Goal: Transaction & Acquisition: Download file/media

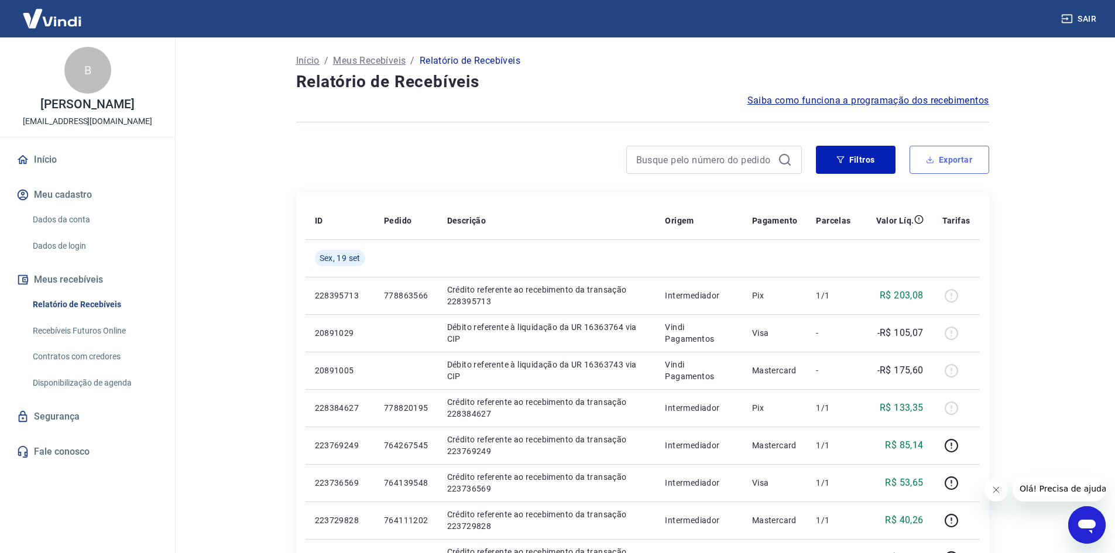
click at [933, 159] on icon "button" at bounding box center [930, 160] width 8 height 8
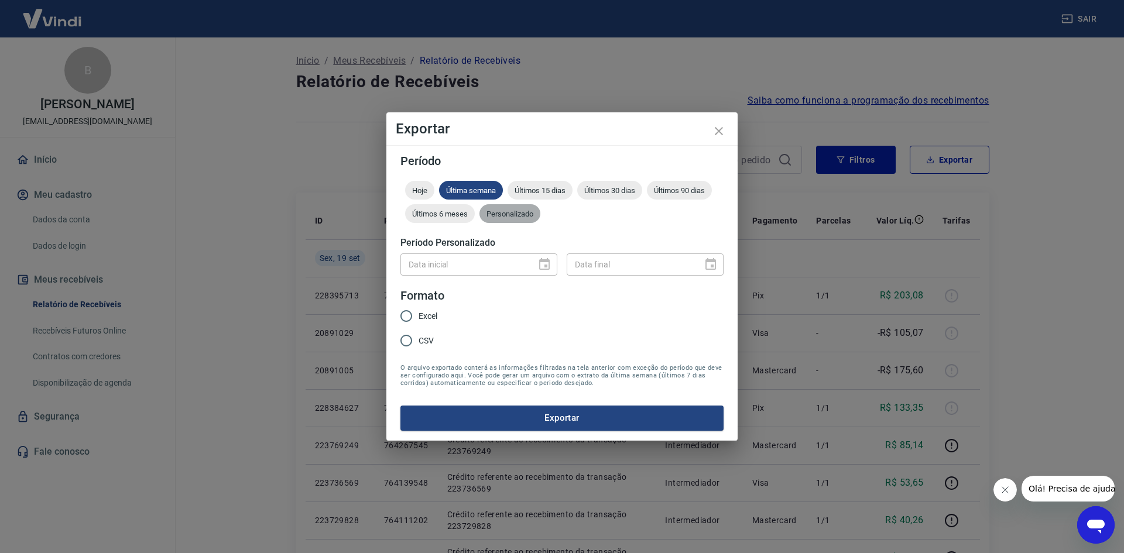
click at [523, 220] on div "Personalizado" at bounding box center [509, 213] width 61 height 19
click at [545, 258] on icon "Choose date" at bounding box center [544, 265] width 14 height 14
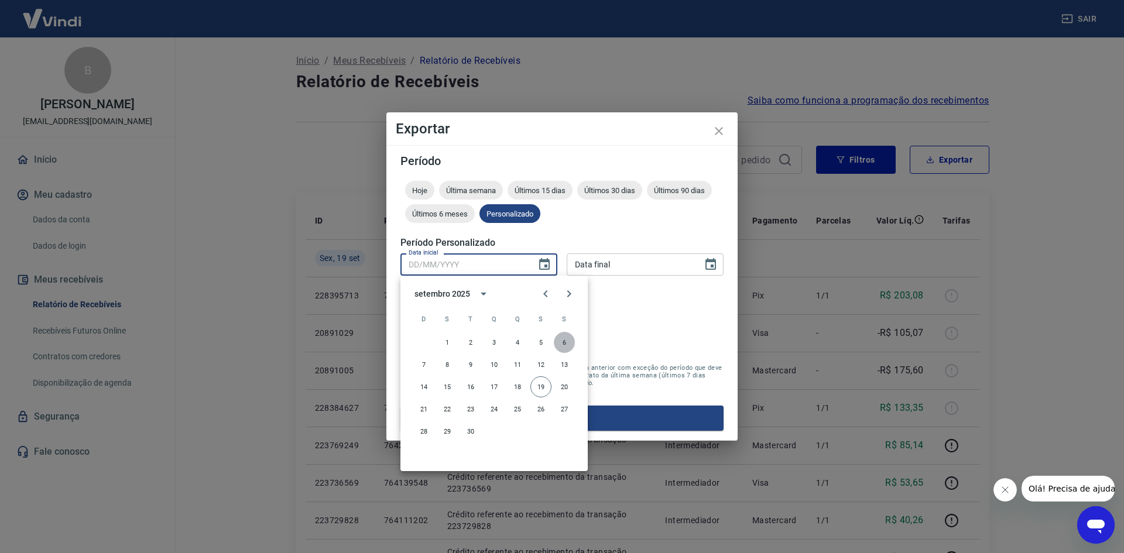
click at [566, 338] on button "6" at bounding box center [564, 342] width 21 height 21
type input "06/09/2025"
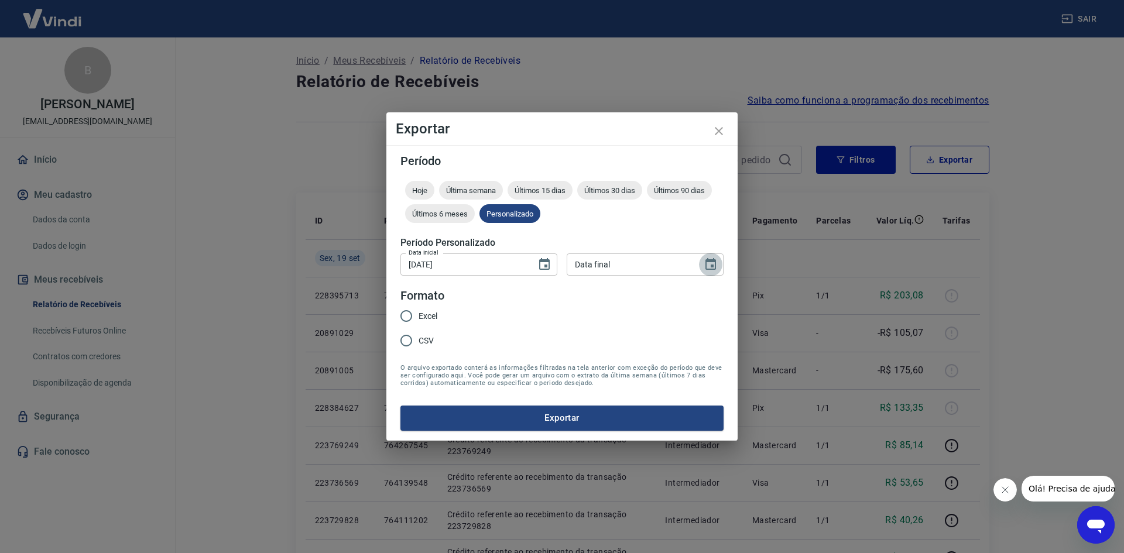
drag, startPoint x: 713, startPoint y: 261, endPoint x: 702, endPoint y: 268, distance: 12.9
click at [712, 261] on icon "Choose date" at bounding box center [710, 264] width 11 height 12
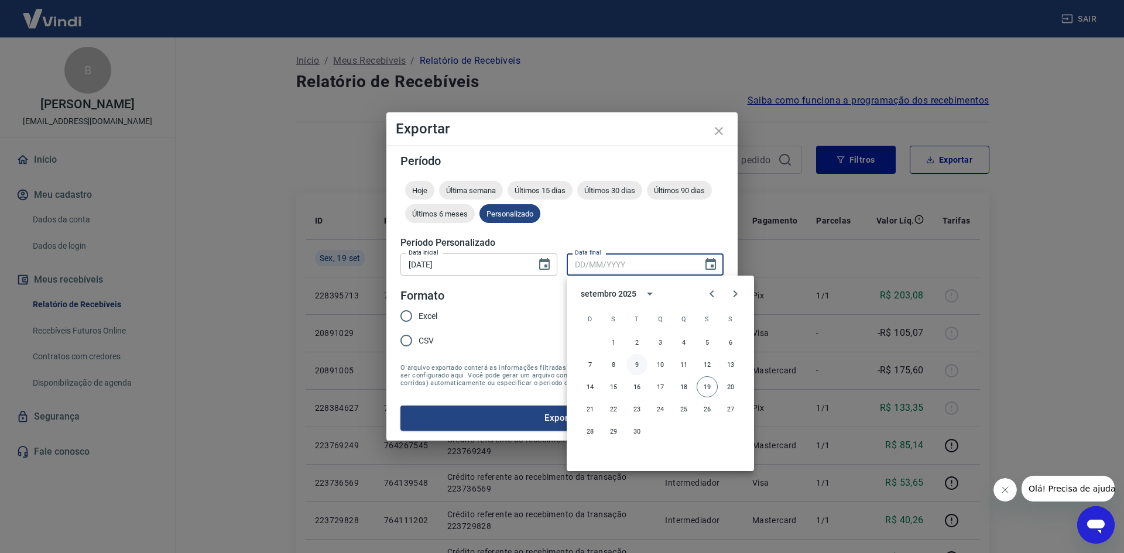
click at [646, 362] on button "9" at bounding box center [636, 364] width 21 height 21
type input "09/09/2025"
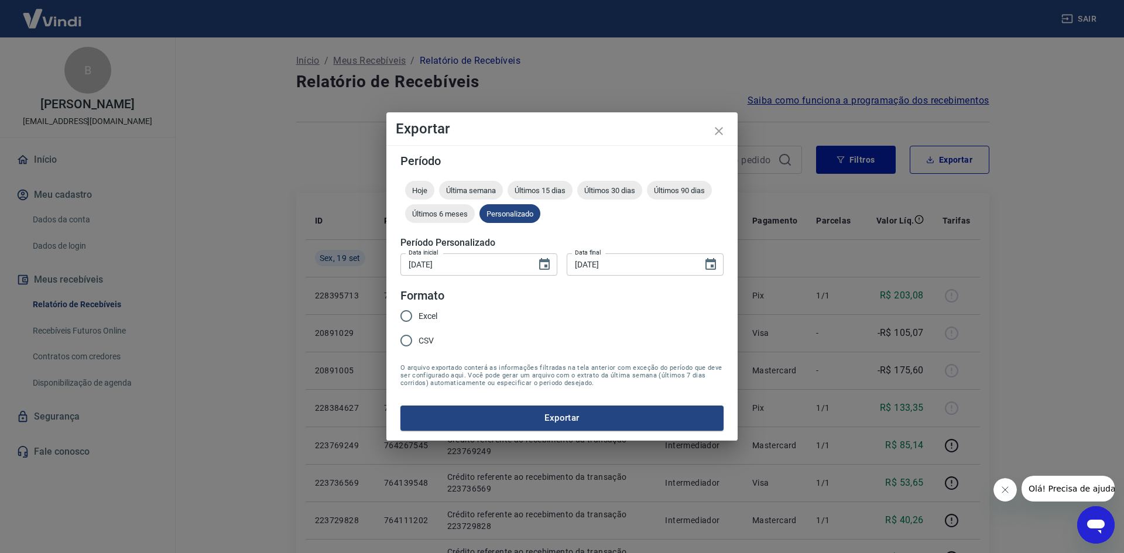
click at [409, 340] on input "CSV" at bounding box center [406, 340] width 25 height 25
radio input "true"
click at [412, 315] on input "Excel" at bounding box center [406, 316] width 25 height 25
radio input "true"
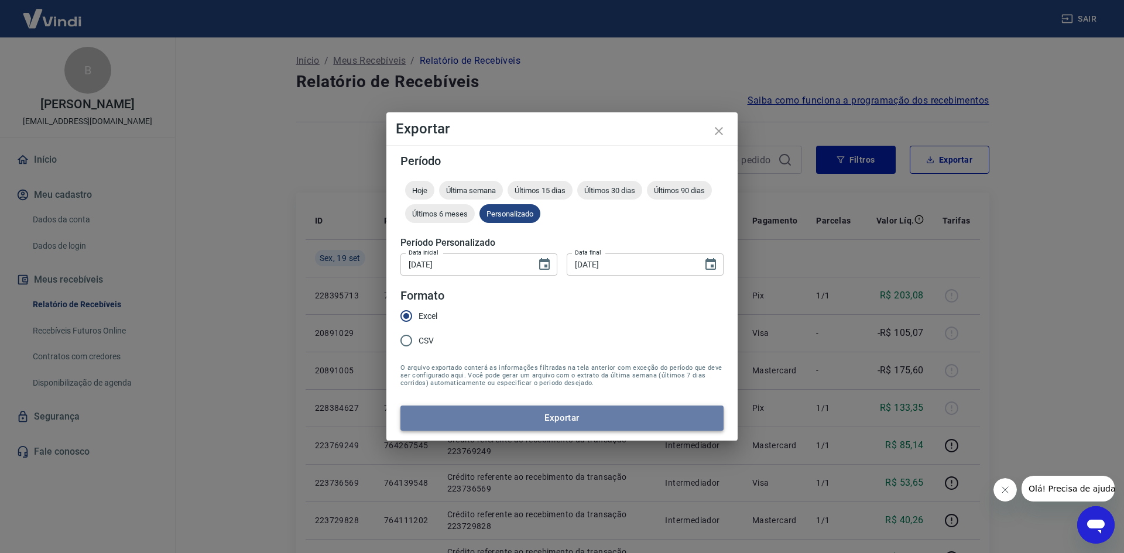
click at [457, 428] on button "Exportar" at bounding box center [561, 418] width 323 height 25
